Goal: Information Seeking & Learning: Learn about a topic

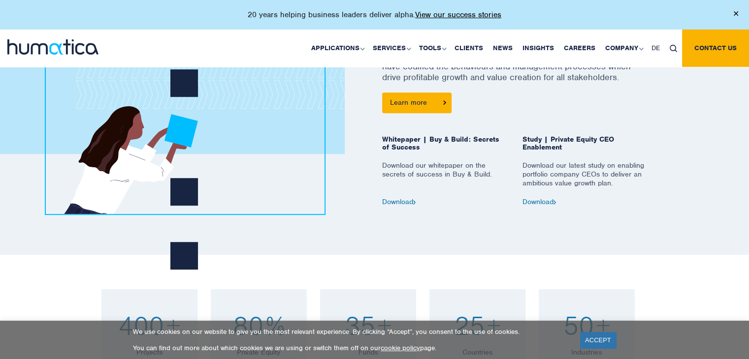
scroll to position [492, 0]
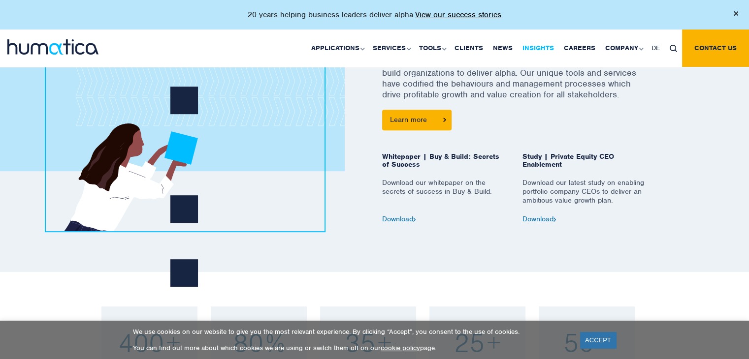
click at [553, 44] on link "Insights" at bounding box center [537, 48] width 41 height 37
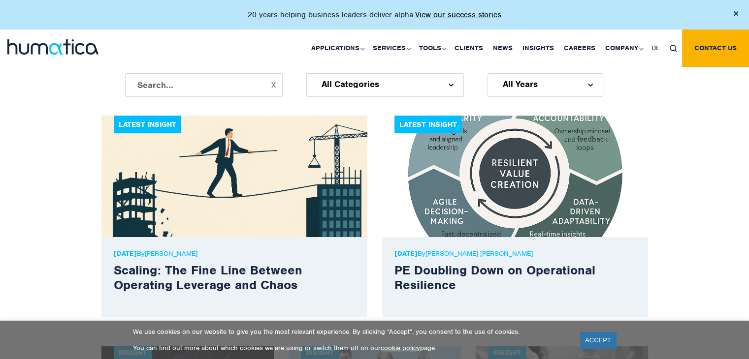
scroll to position [246, 0]
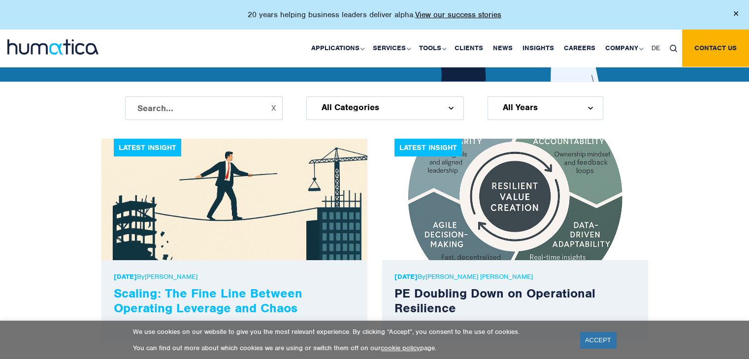
click at [227, 296] on link "Scaling: The Fine Line Between Operating Leverage and Chaos" at bounding box center [208, 301] width 189 height 31
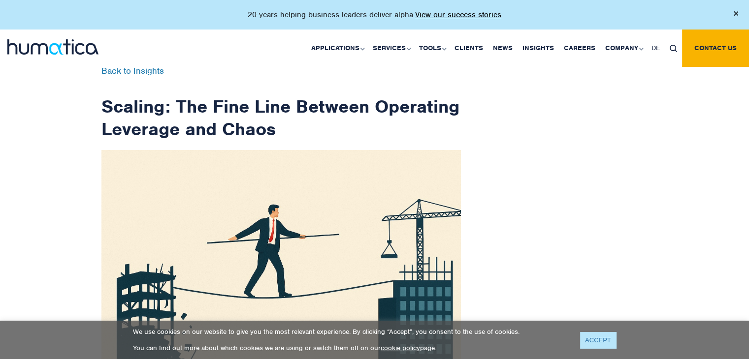
click at [608, 338] on link "ACCEPT" at bounding box center [598, 340] width 36 height 16
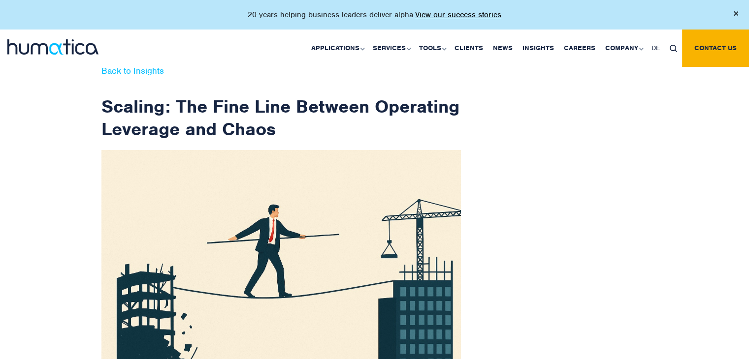
click at [114, 69] on link "Back to Insights" at bounding box center [132, 70] width 63 height 11
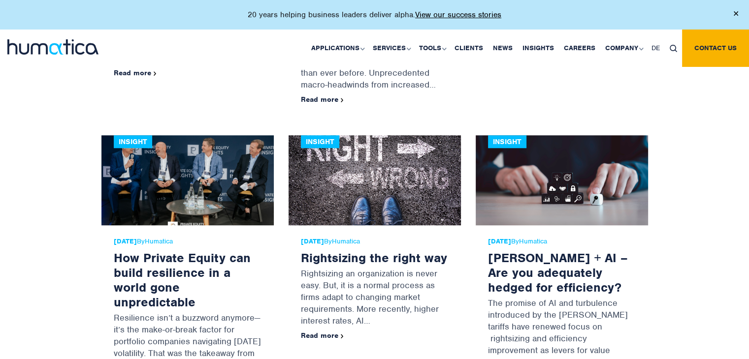
scroll to position [788, 0]
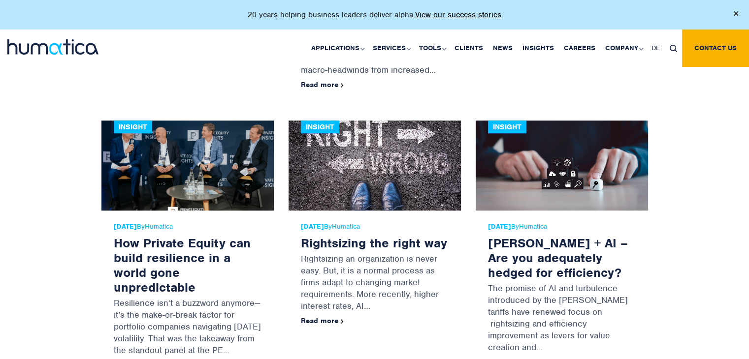
click at [398, 176] on img at bounding box center [375, 166] width 172 height 90
click at [369, 235] on link "Rightsizing the right way" at bounding box center [374, 243] width 146 height 16
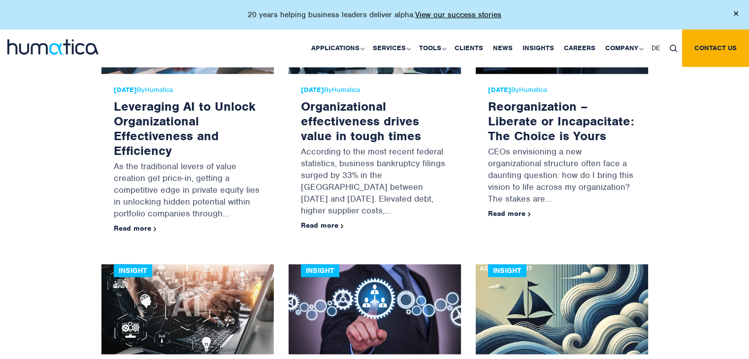
scroll to position [1379, 0]
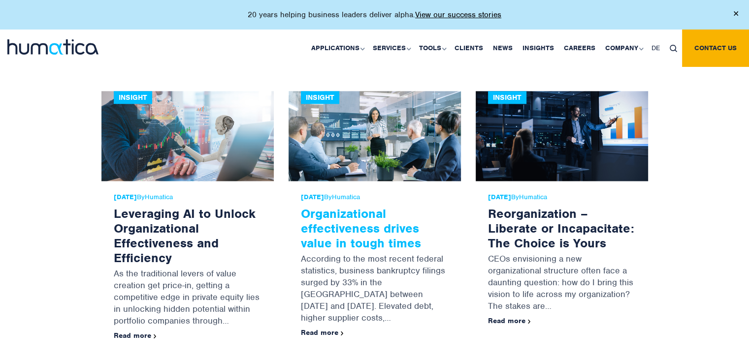
click at [361, 213] on link "Organizational effectiveness drives value in tough times" at bounding box center [361, 228] width 120 height 45
click at [401, 223] on link "Organizational effectiveness drives value in tough times" at bounding box center [361, 228] width 120 height 45
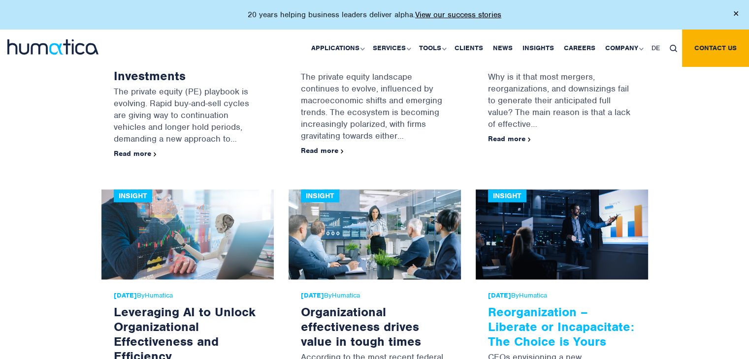
scroll to position [1182, 0]
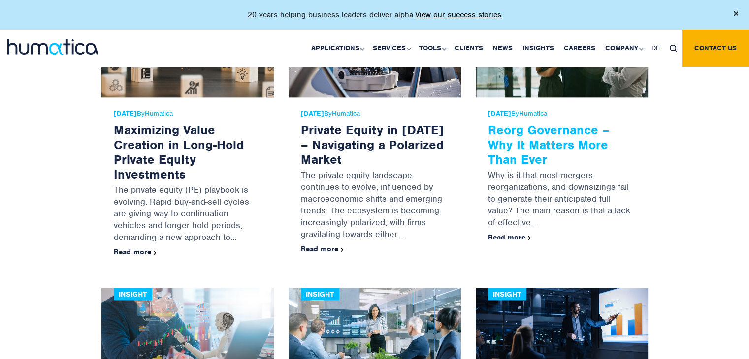
click at [509, 123] on link "Reorg Governance – Why It Matters More Than Ever" at bounding box center [549, 144] width 122 height 45
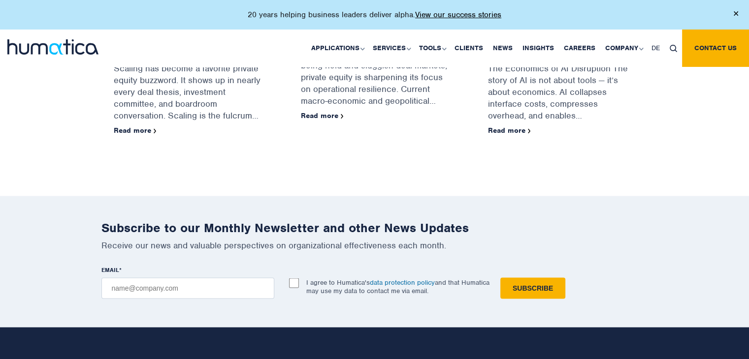
scroll to position [1379, 0]
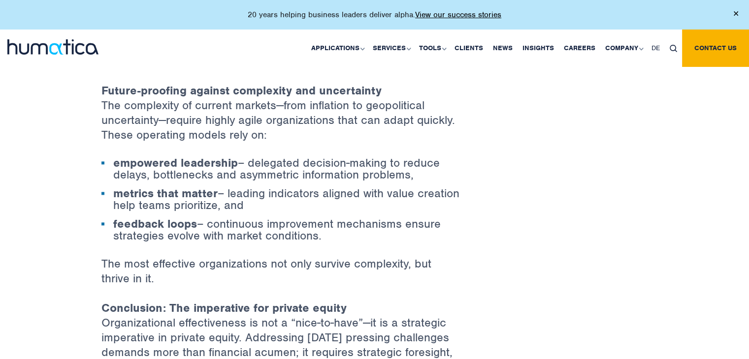
scroll to position [1280, 0]
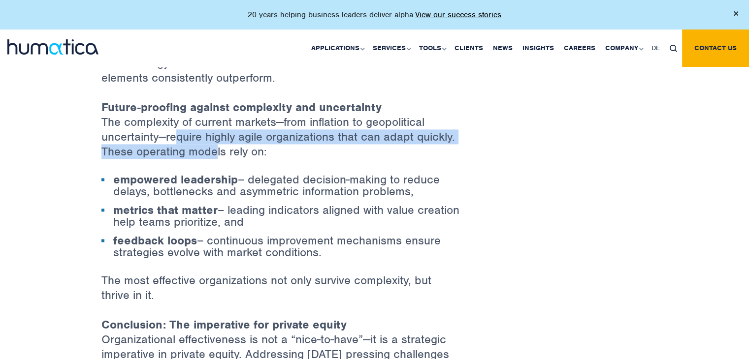
drag, startPoint x: 173, startPoint y: 136, endPoint x: 193, endPoint y: 157, distance: 28.9
click at [214, 153] on p "Future-proofing against complexity and uncertainty The complexity of current ma…" at bounding box center [280, 137] width 359 height 74
click at [111, 169] on p "Future-proofing against complexity and uncertainty The complexity of current ma…" at bounding box center [280, 137] width 359 height 74
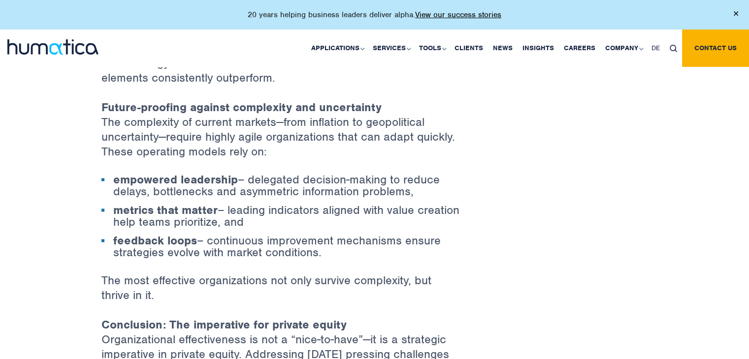
drag, startPoint x: 254, startPoint y: 113, endPoint x: 296, endPoint y: 144, distance: 52.5
click at [296, 144] on p "Future-proofing against complexity and uncertainty The complexity of current ma…" at bounding box center [280, 137] width 359 height 74
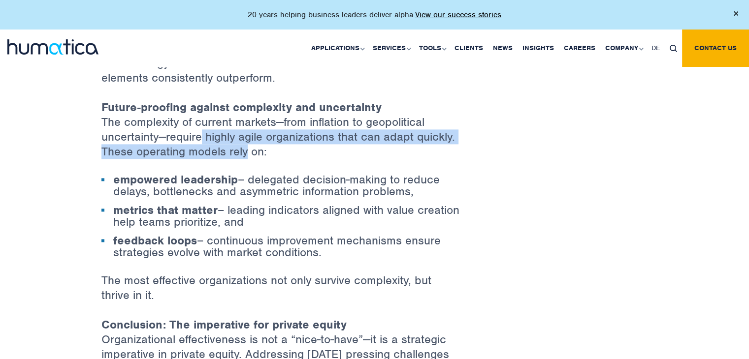
drag, startPoint x: 201, startPoint y: 138, endPoint x: 251, endPoint y: 151, distance: 51.4
click at [250, 151] on p "Future-proofing against complexity and uncertainty The complexity of current ma…" at bounding box center [280, 137] width 359 height 74
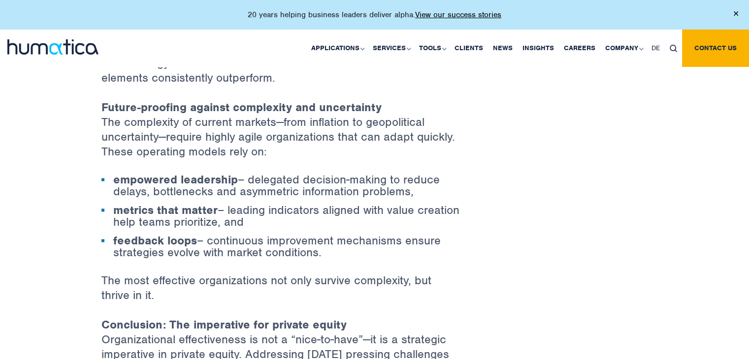
click at [268, 151] on p "Future-proofing against complexity and uncertainty The complexity of current ma…" at bounding box center [280, 137] width 359 height 74
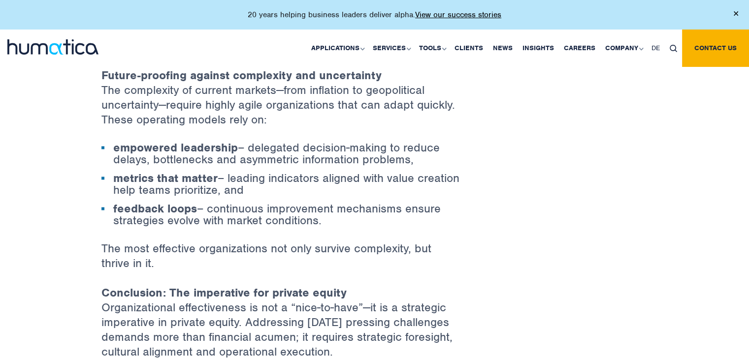
scroll to position [1329, 0]
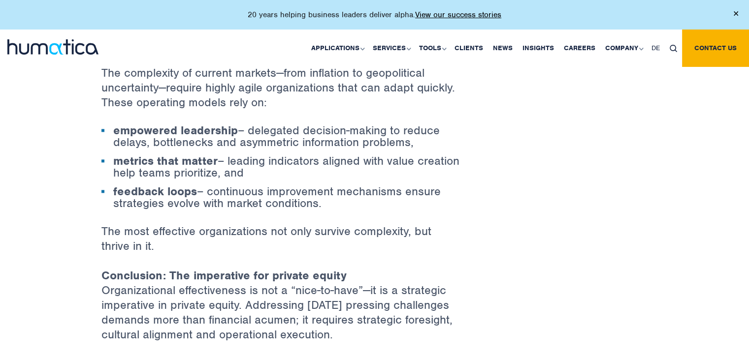
drag, startPoint x: 232, startPoint y: 186, endPoint x: 323, endPoint y: 202, distance: 92.5
click at [323, 202] on li "feedback loops – continuous improvement mechanisms ensure strategies evolve wit…" at bounding box center [280, 198] width 359 height 24
click at [331, 202] on li "feedback loops – continuous improvement mechanisms ensure strategies evolve wit…" at bounding box center [280, 198] width 359 height 24
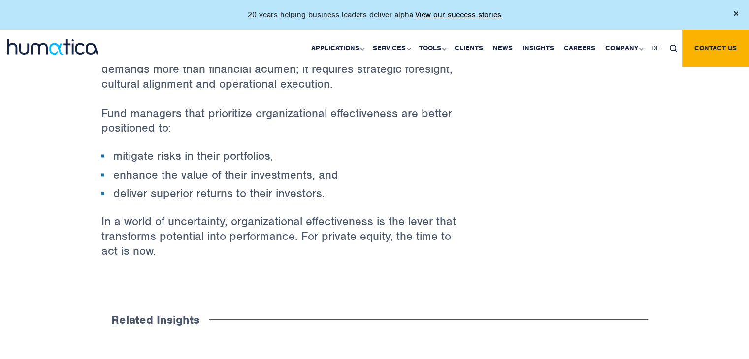
scroll to position [1576, 0]
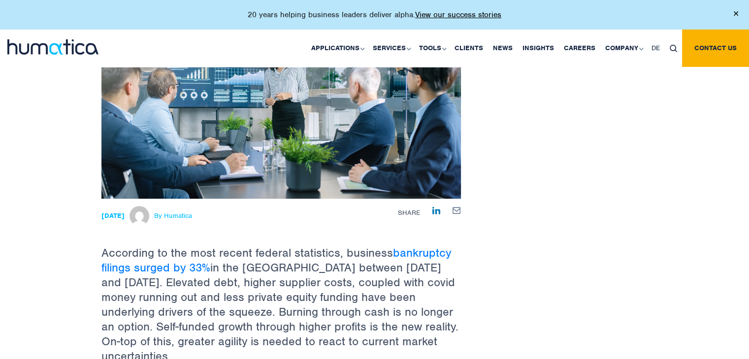
scroll to position [148, 0]
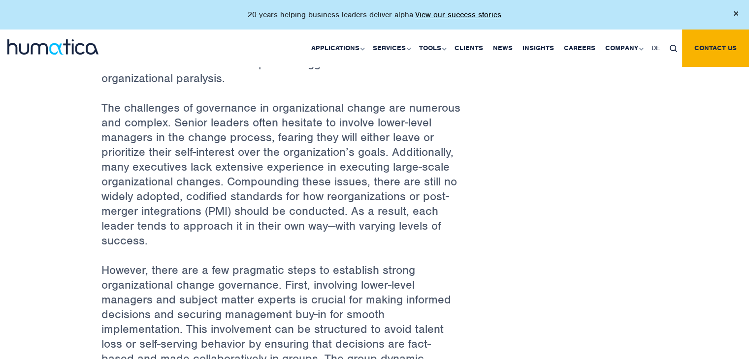
scroll to position [492, 0]
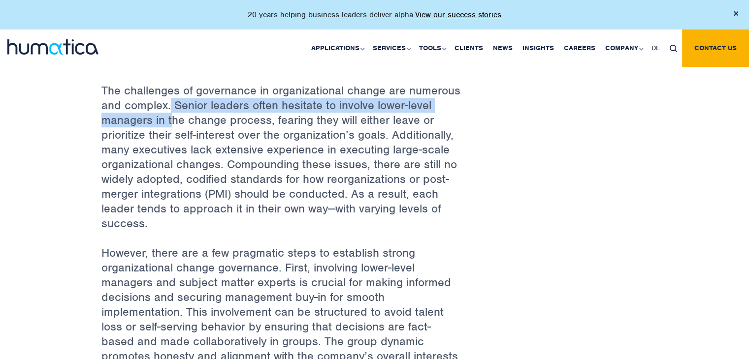
drag, startPoint x: 169, startPoint y: 103, endPoint x: 173, endPoint y: 118, distance: 14.8
click at [173, 118] on p "The challenges of governance in organizational change are numerous and complex.…" at bounding box center [280, 164] width 359 height 162
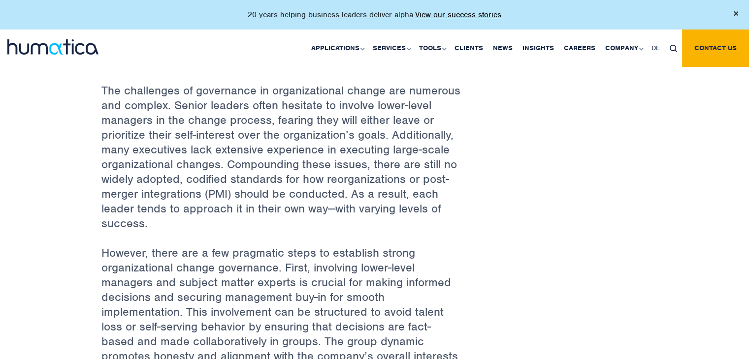
drag, startPoint x: 217, startPoint y: 121, endPoint x: 258, endPoint y: 121, distance: 40.9
click at [221, 121] on p "The challenges of governance in organizational change are numerous and complex.…" at bounding box center [280, 164] width 359 height 162
drag, startPoint x: 269, startPoint y: 121, endPoint x: 194, endPoint y: 121, distance: 75.3
click at [194, 121] on p "The challenges of governance in organizational change are numerous and complex.…" at bounding box center [280, 164] width 359 height 162
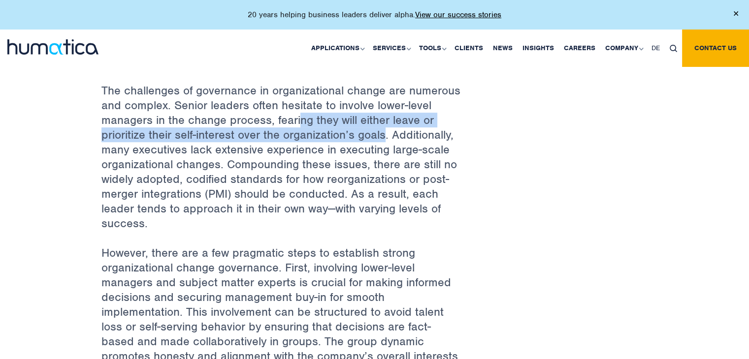
drag, startPoint x: 298, startPoint y: 120, endPoint x: 384, endPoint y: 129, distance: 86.1
click at [384, 129] on p "The challenges of governance in organizational change are numerous and complex.…" at bounding box center [280, 164] width 359 height 162
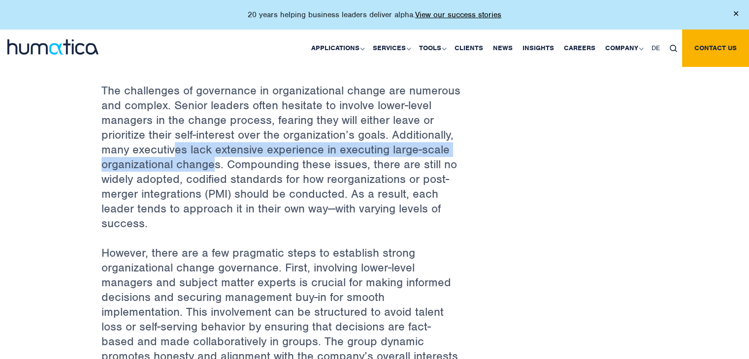
drag, startPoint x: 171, startPoint y: 150, endPoint x: 217, endPoint y: 162, distance: 47.3
click at [217, 162] on p "The challenges of governance in organizational change are numerous and complex.…" at bounding box center [280, 164] width 359 height 162
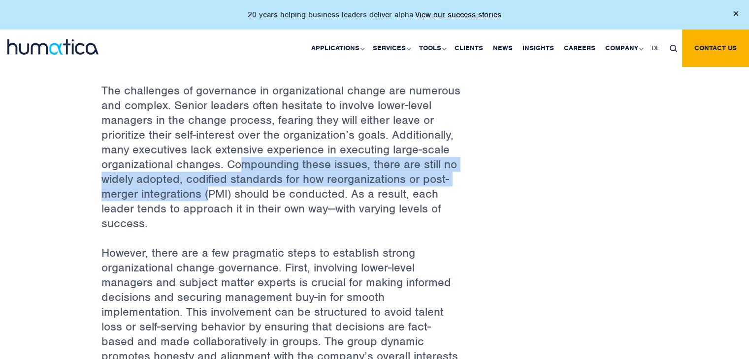
drag, startPoint x: 245, startPoint y: 160, endPoint x: 208, endPoint y: 192, distance: 48.5
click at [208, 192] on p "The challenges of governance in organizational change are numerous and complex.…" at bounding box center [280, 164] width 359 height 162
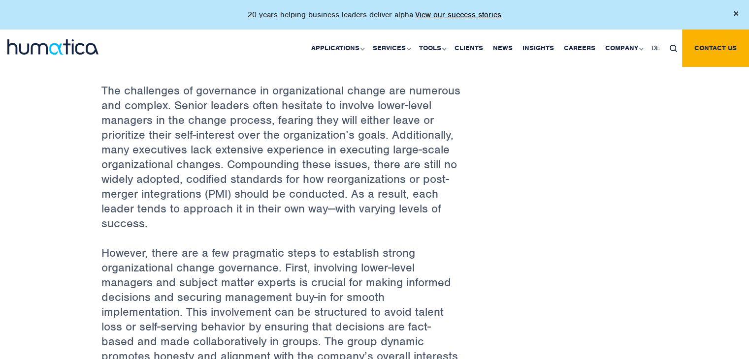
click at [293, 195] on p "The challenges of governance in organizational change are numerous and complex.…" at bounding box center [280, 164] width 359 height 162
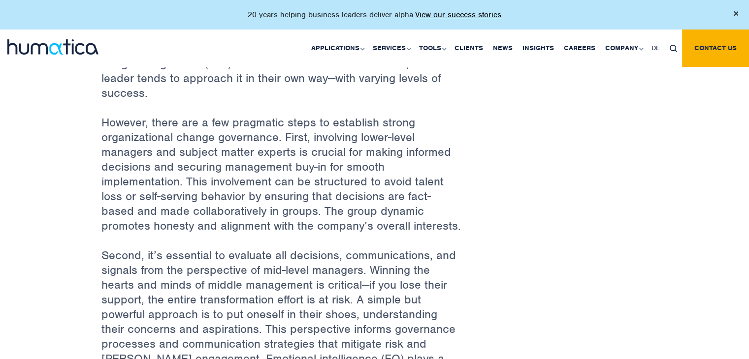
scroll to position [640, 0]
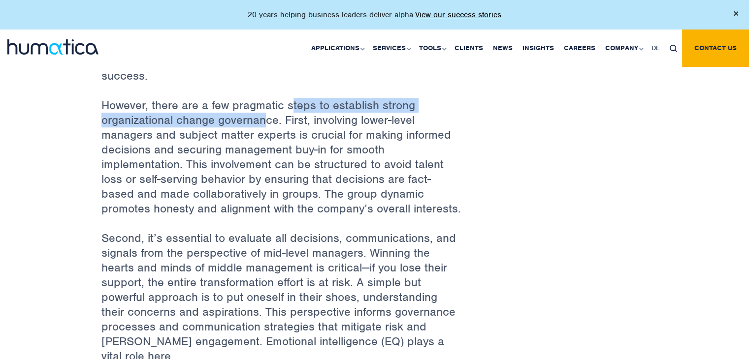
drag, startPoint x: 292, startPoint y: 101, endPoint x: 275, endPoint y: 123, distance: 27.3
click at [266, 123] on p "However, there are a few pragmatic steps to establish strong organizational cha…" at bounding box center [280, 164] width 359 height 133
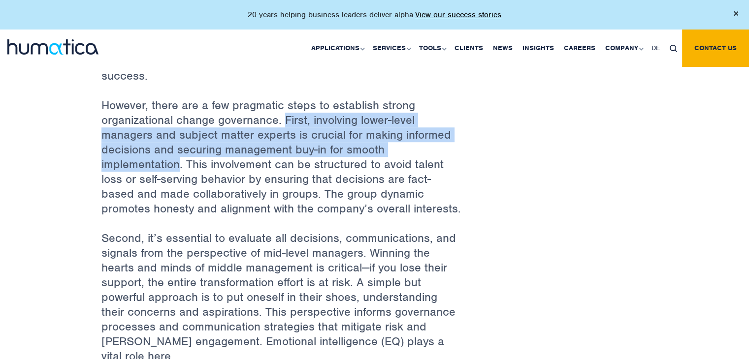
drag, startPoint x: 284, startPoint y: 123, endPoint x: 176, endPoint y: 158, distance: 113.0
click at [176, 158] on p "However, there are a few pragmatic steps to establish strong organizational cha…" at bounding box center [280, 164] width 359 height 133
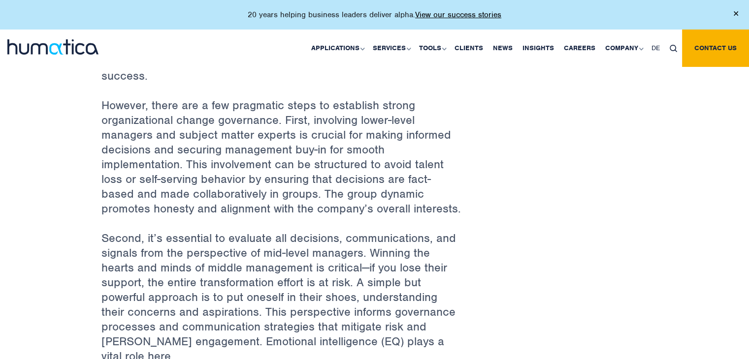
click at [195, 161] on p "However, there are a few pragmatic steps to establish strong organizational cha…" at bounding box center [280, 164] width 359 height 133
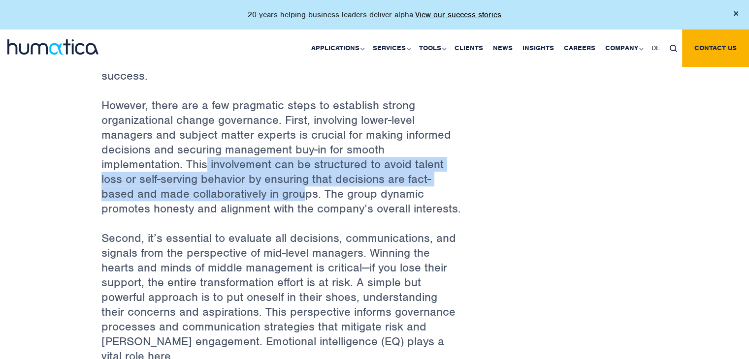
drag, startPoint x: 206, startPoint y: 160, endPoint x: 303, endPoint y: 190, distance: 101.4
click at [303, 190] on p "However, there are a few pragmatic steps to establish strong organizational cha…" at bounding box center [280, 164] width 359 height 133
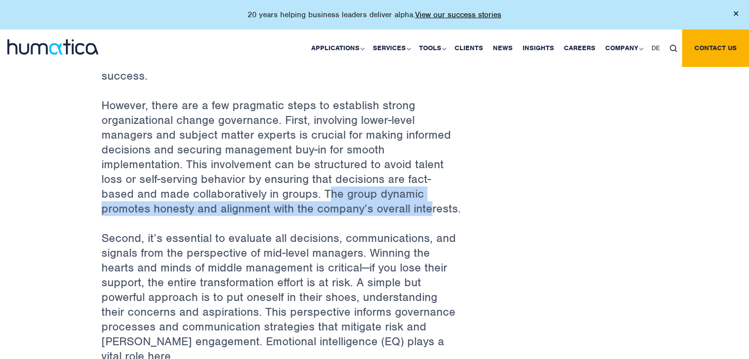
drag, startPoint x: 327, startPoint y: 188, endPoint x: 427, endPoint y: 209, distance: 102.8
click at [427, 209] on p "However, there are a few pragmatic steps to establish strong organizational cha…" at bounding box center [280, 164] width 359 height 133
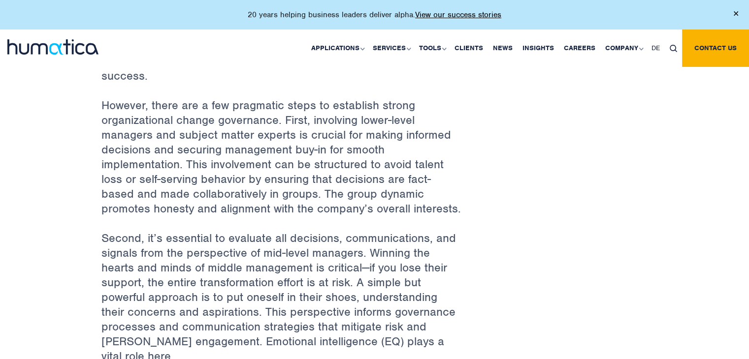
click at [260, 236] on p "Second, it’s essential to evaluate all decisions, communications, and signals f…" at bounding box center [280, 305] width 359 height 148
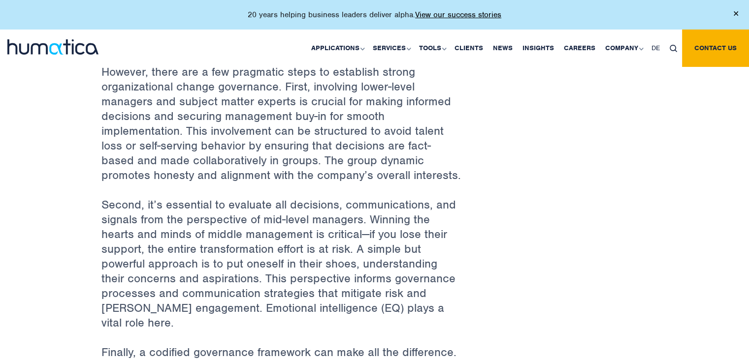
scroll to position [739, 0]
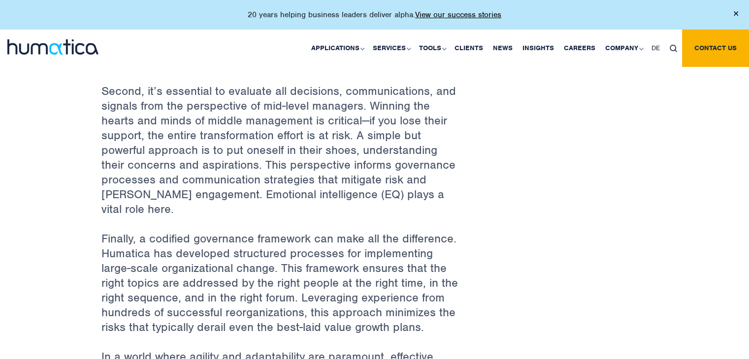
scroll to position [788, 0]
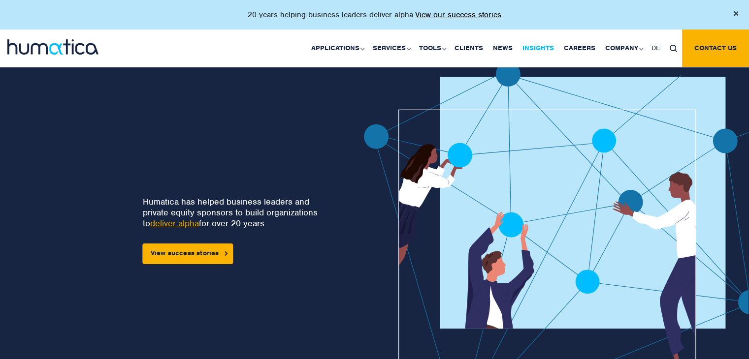
click at [544, 45] on link "Insights" at bounding box center [537, 48] width 41 height 37
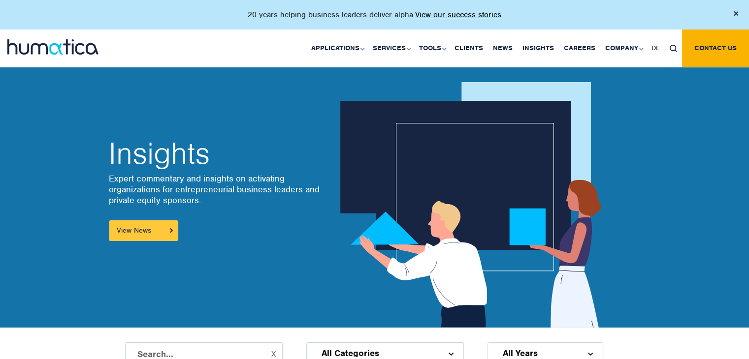
click at [140, 232] on link "View News" at bounding box center [143, 231] width 69 height 21
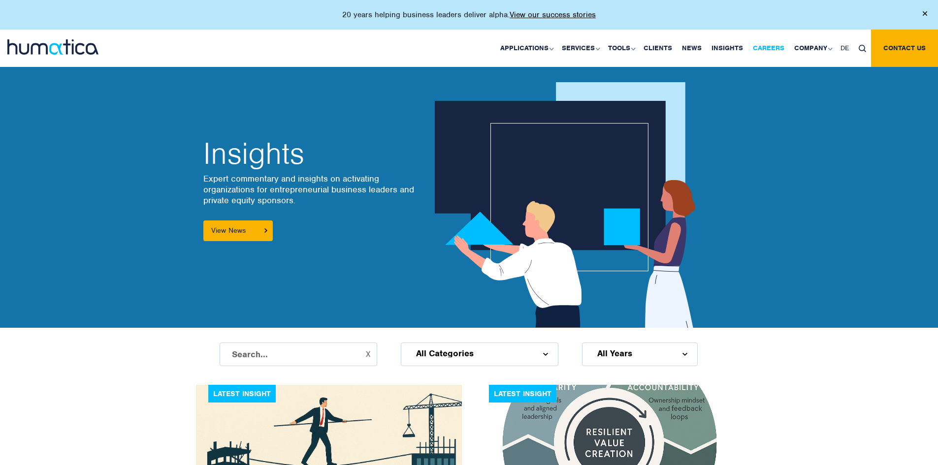
click at [748, 53] on link "Careers" at bounding box center [768, 48] width 41 height 37
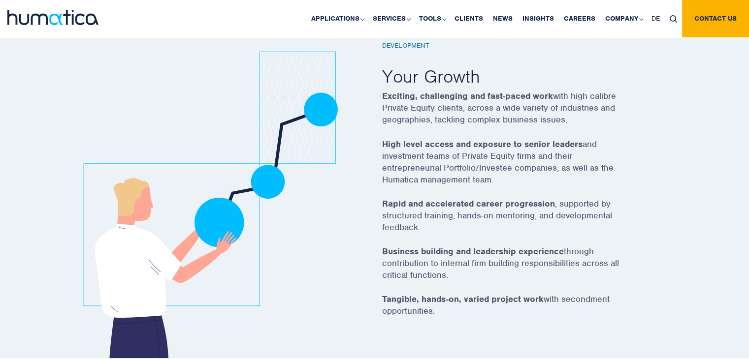
scroll to position [1706, 0]
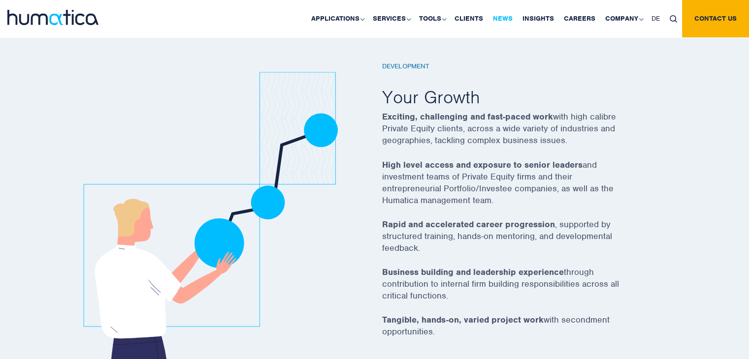
click at [496, 17] on link "News" at bounding box center [503, 18] width 30 height 37
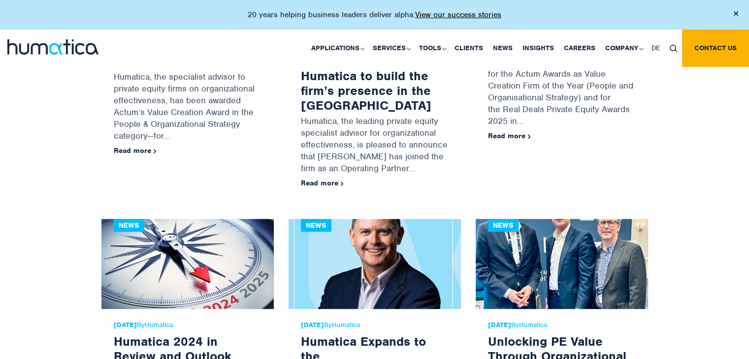
scroll to position [1083, 0]
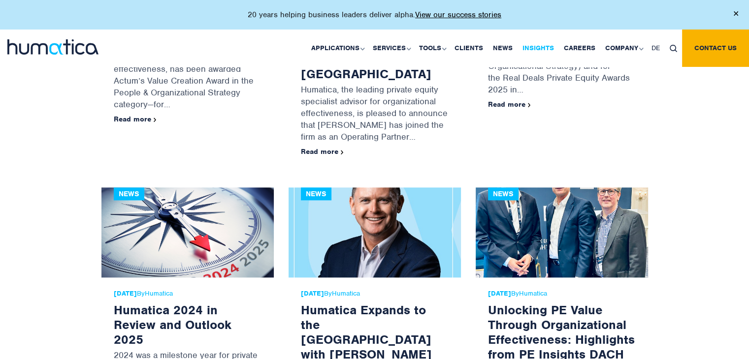
click at [544, 45] on link "Insights" at bounding box center [537, 48] width 41 height 37
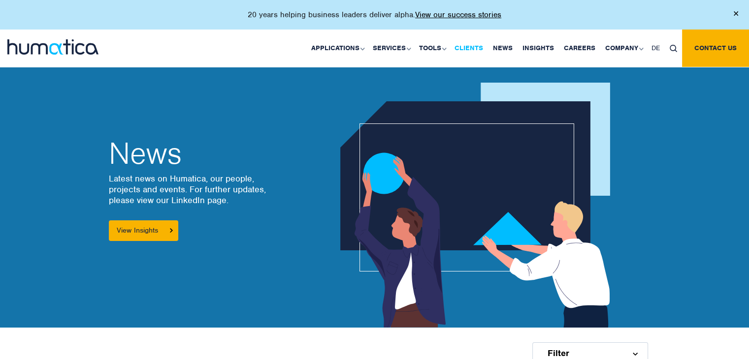
click at [467, 50] on link "Clients" at bounding box center [469, 48] width 38 height 37
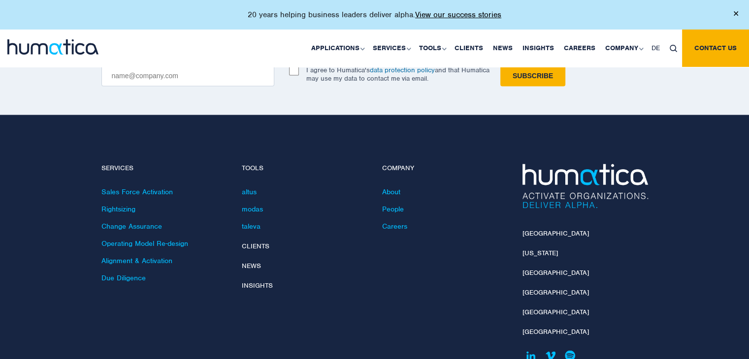
scroll to position [2068, 0]
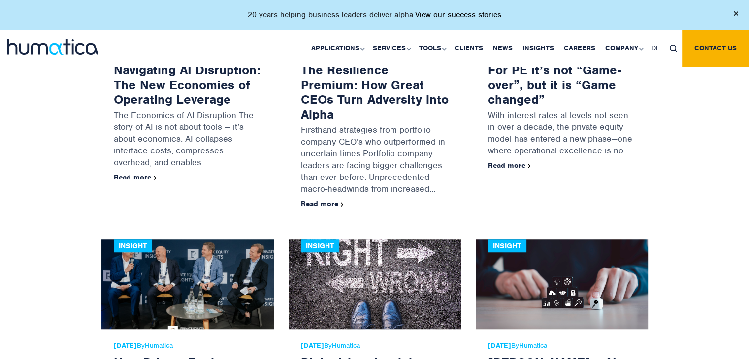
scroll to position [739, 0]
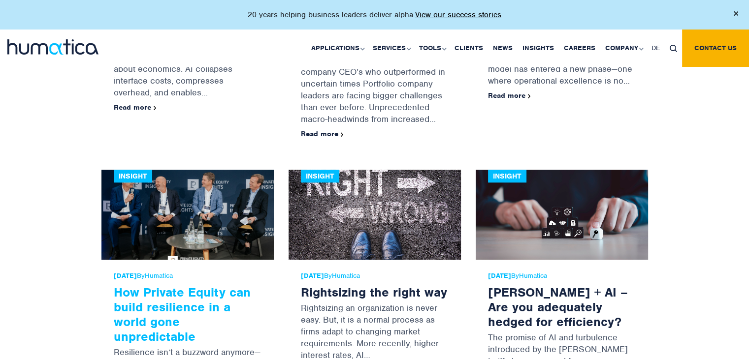
click at [195, 287] on link "How Private Equity can build resilience in a world gone unpredictable" at bounding box center [182, 315] width 137 height 60
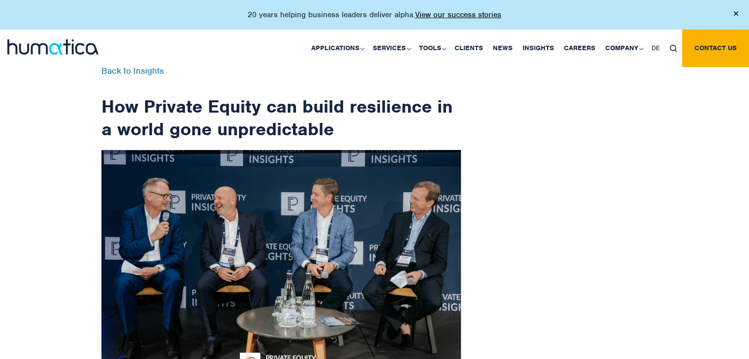
click at [369, 241] on img at bounding box center [280, 266] width 359 height 233
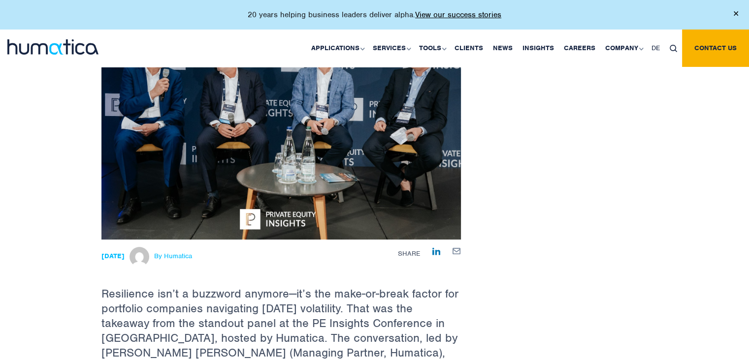
scroll to position [148, 0]
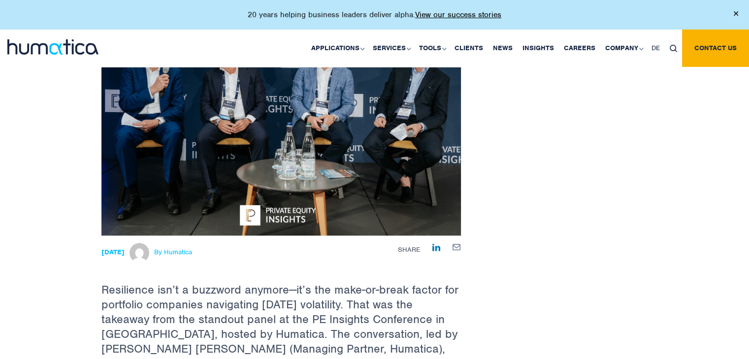
click at [346, 193] on img at bounding box center [280, 118] width 359 height 233
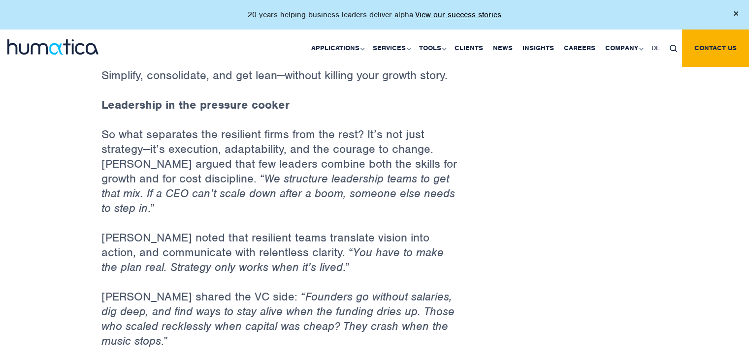
scroll to position [1132, 0]
